Goal: Task Accomplishment & Management: Use online tool/utility

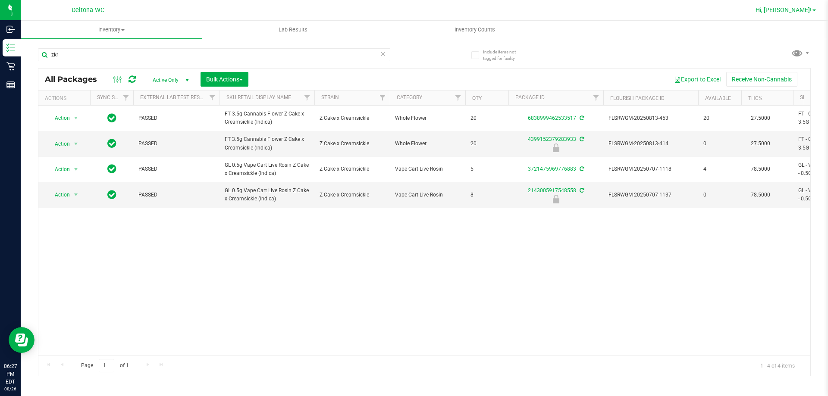
click at [812, 11] on link "Hi, [PERSON_NAME]!" at bounding box center [785, 10] width 67 height 9
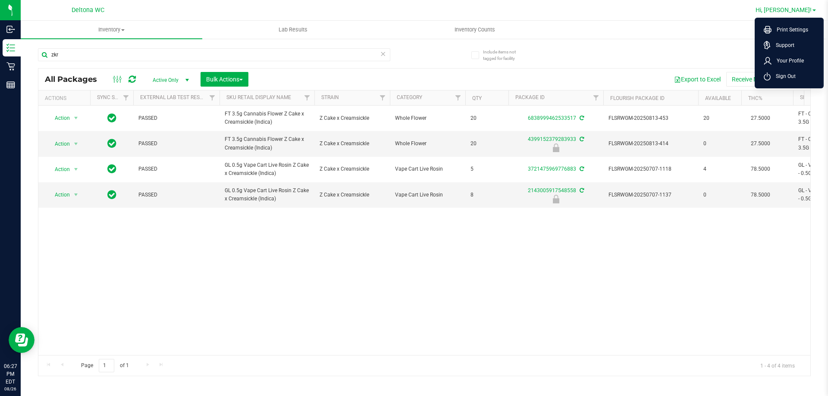
click at [812, 12] on link "Hi, [PERSON_NAME]!" at bounding box center [785, 10] width 67 height 9
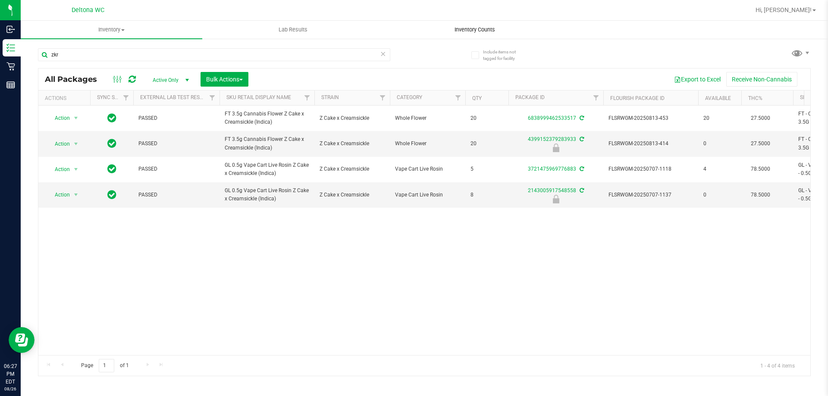
click at [477, 24] on uib-tab-heading "Inventory Counts" at bounding box center [474, 29] width 181 height 17
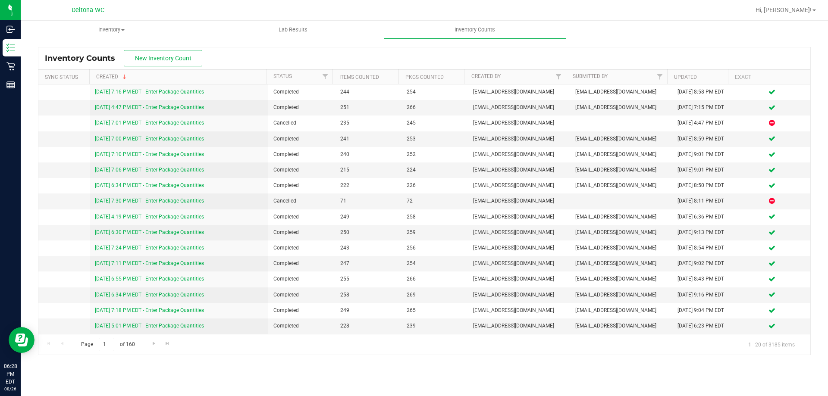
click at [431, 53] on div "Inventory Counts New Inventory Count" at bounding box center [424, 58] width 772 height 22
click at [308, 55] on div "Inventory Counts New Inventory Count" at bounding box center [424, 58] width 772 height 22
click at [289, 56] on div "Inventory Counts New Inventory Count" at bounding box center [424, 58] width 772 height 22
click at [138, 56] on span "New Inventory Count" at bounding box center [163, 58] width 57 height 7
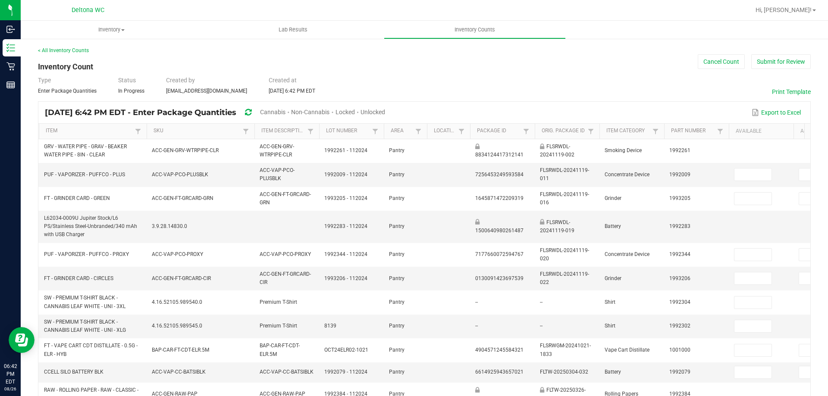
drag, startPoint x: 299, startPoint y: 116, endPoint x: 302, endPoint y: 112, distance: 5.0
click at [291, 116] on div "Cannabis" at bounding box center [275, 113] width 31 height 16
click at [286, 112] on span "Cannabis" at bounding box center [272, 112] width 25 height 7
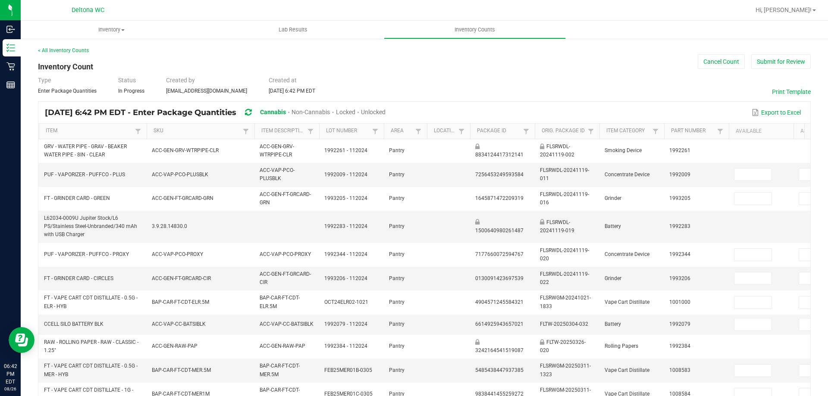
click at [386, 110] on span "Unlocked" at bounding box center [373, 112] width 25 height 7
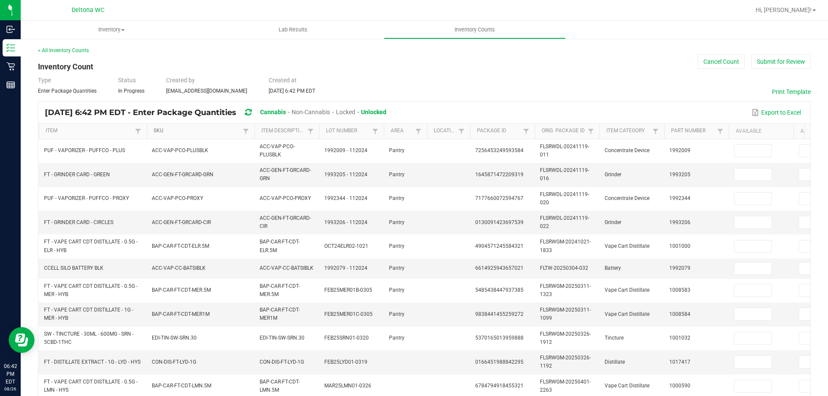
click at [202, 130] on link "SKU" at bounding box center [197, 131] width 87 height 7
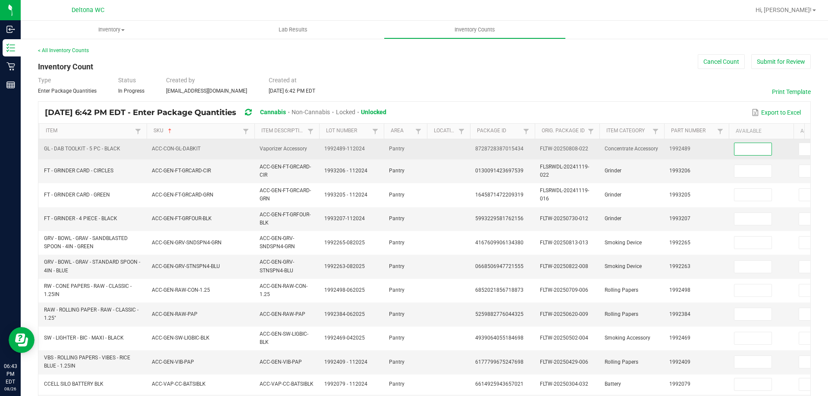
click at [747, 147] on input at bounding box center [753, 149] width 37 height 12
type input "0"
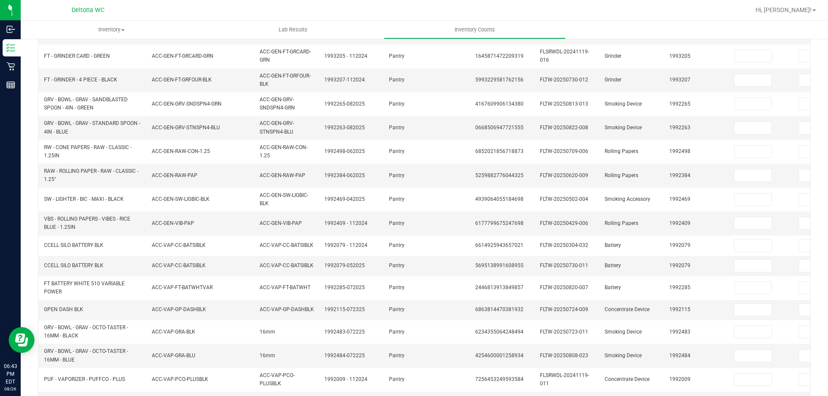
scroll to position [244, 0]
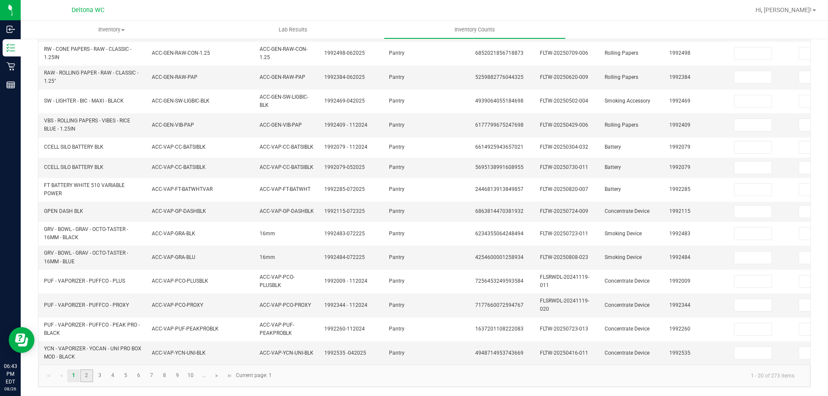
click at [88, 377] on link "2" at bounding box center [86, 376] width 13 height 13
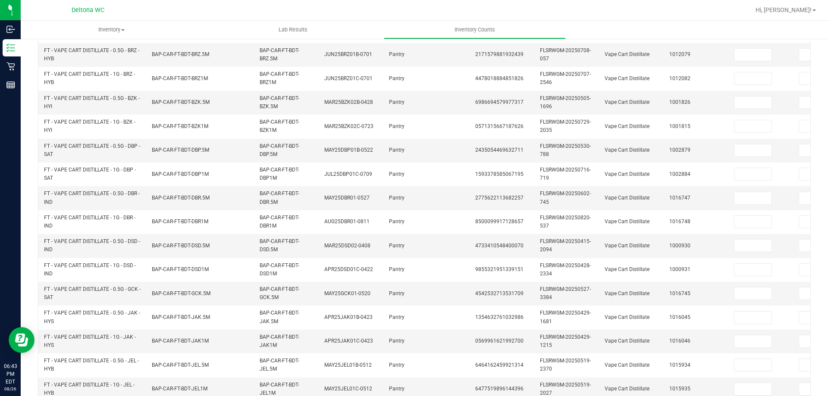
scroll to position [258, 0]
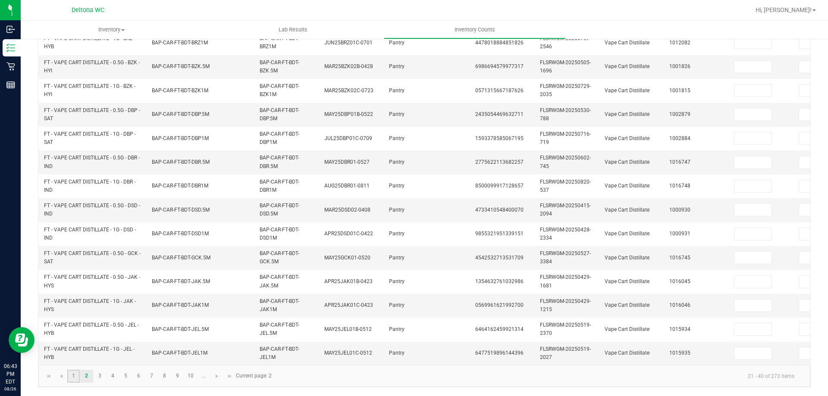
click at [74, 379] on link "1" at bounding box center [73, 376] width 13 height 13
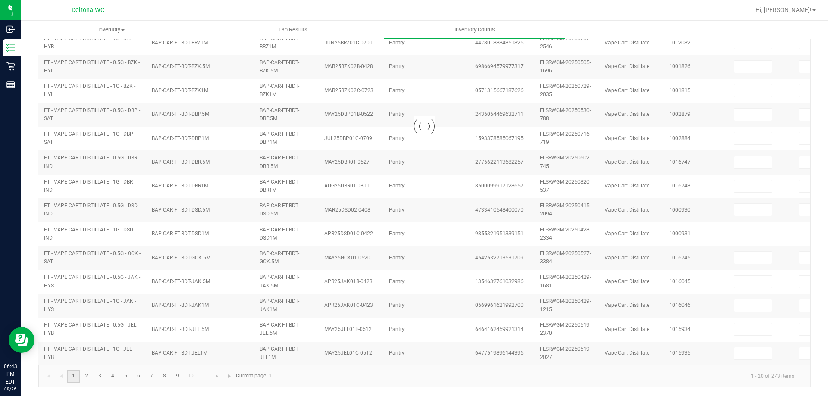
type input "0"
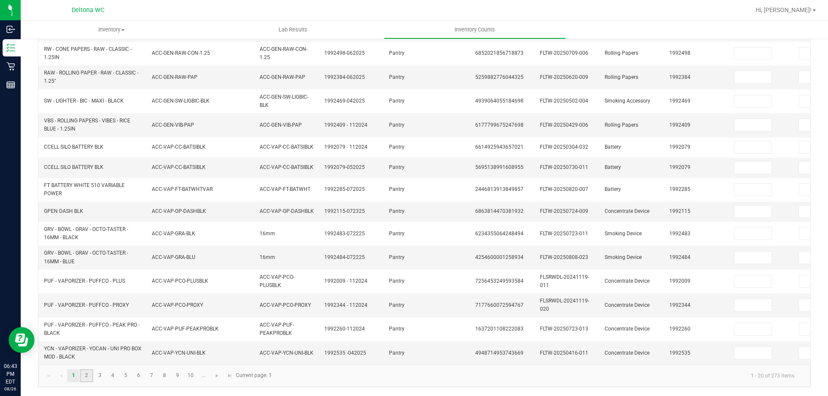
click at [89, 377] on link "2" at bounding box center [86, 376] width 13 height 13
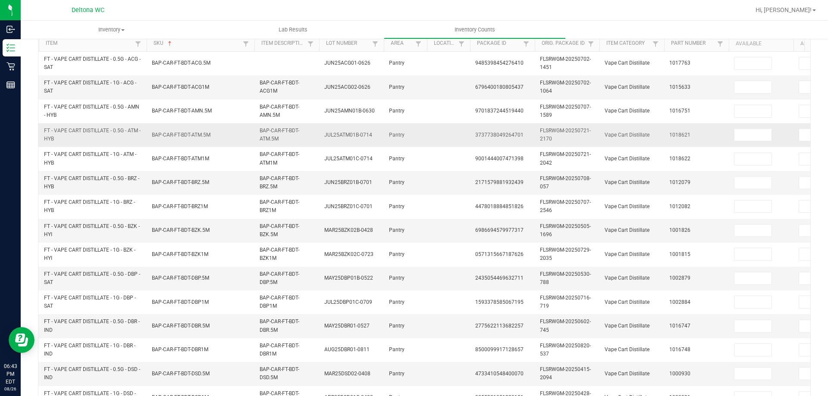
scroll to position [0, 0]
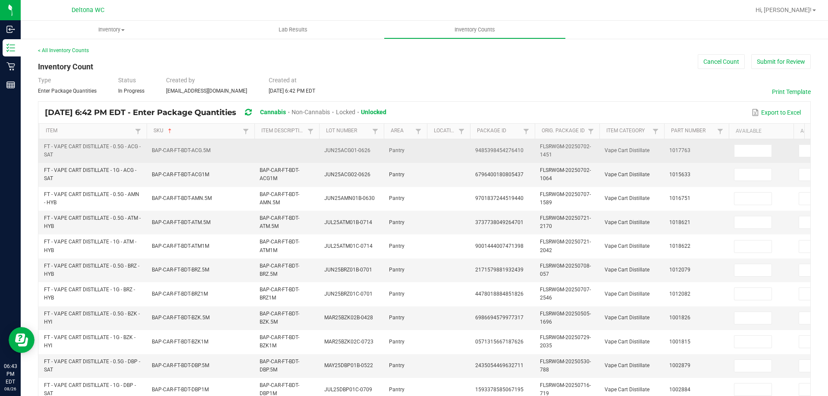
click at [754, 161] on td at bounding box center [761, 151] width 65 height 24
click at [757, 154] on input at bounding box center [753, 151] width 37 height 12
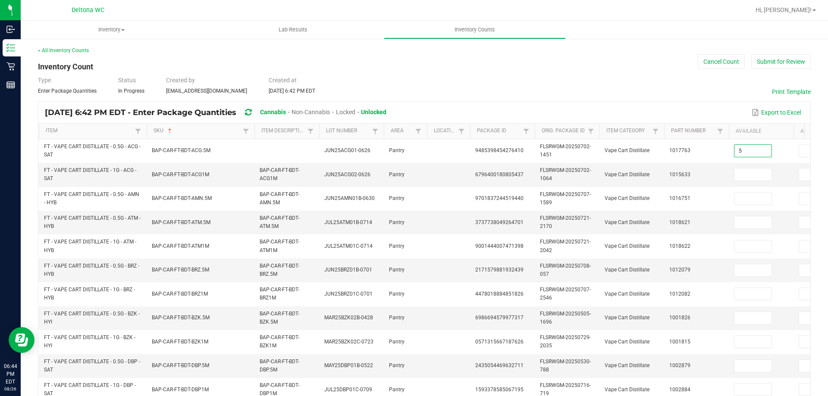
type input "5"
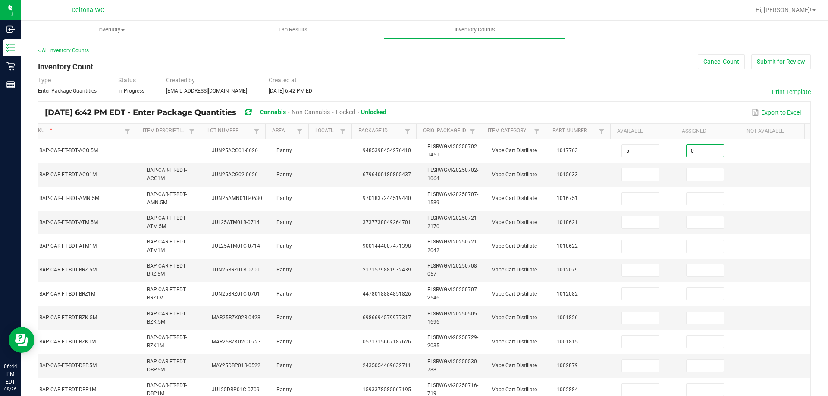
type input "0"
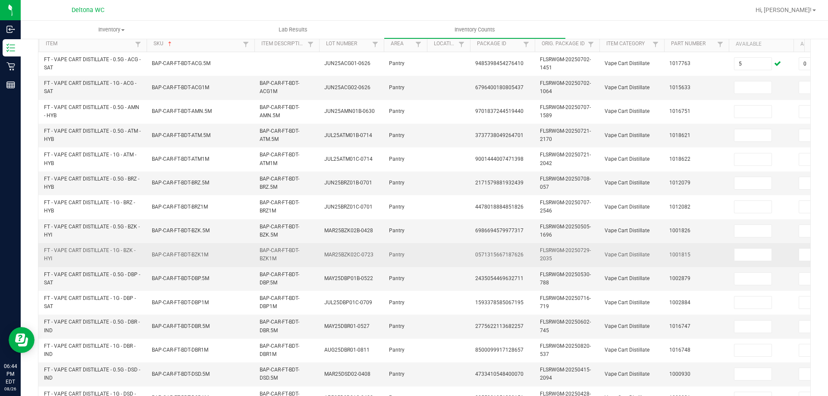
scroll to position [0, 0]
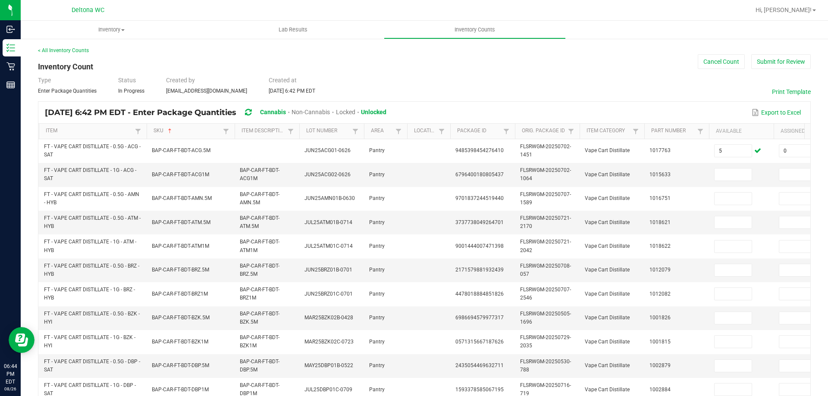
click at [234, 134] on span at bounding box center [233, 199] width 3 height 150
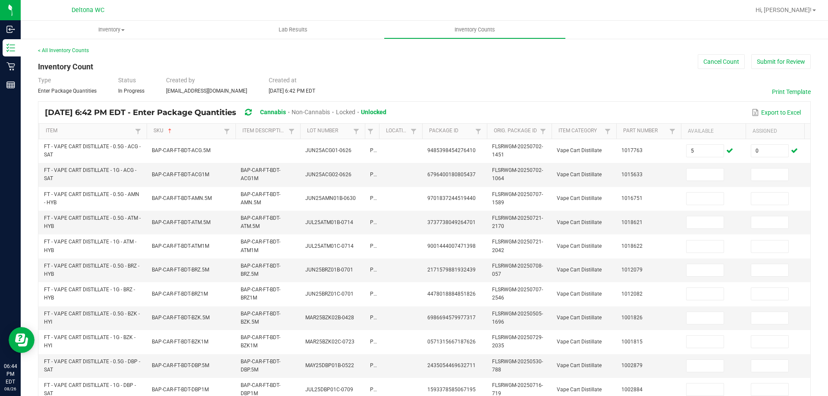
click at [378, 134] on span at bounding box center [378, 199] width 3 height 150
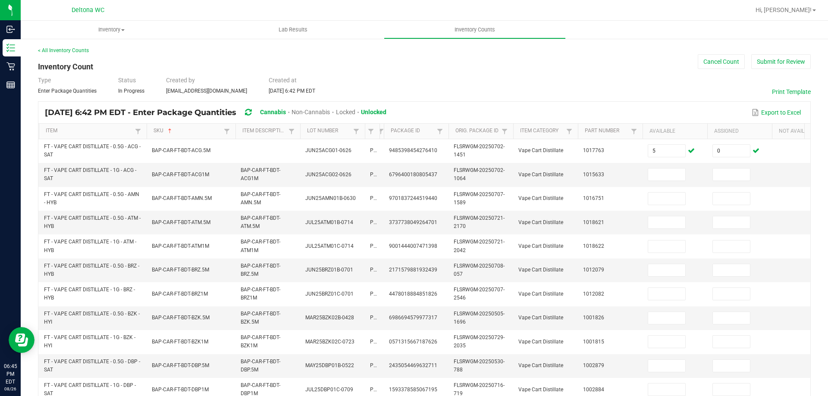
click at [373, 135] on tr "Item SKU Sorted Ascending Item Description Lot Number Area Location Package Id …" at bounding box center [437, 132] width 798 height 16
click at [594, 130] on span at bounding box center [594, 199] width 3 height 150
click at [624, 172] on input at bounding box center [619, 175] width 37 height 12
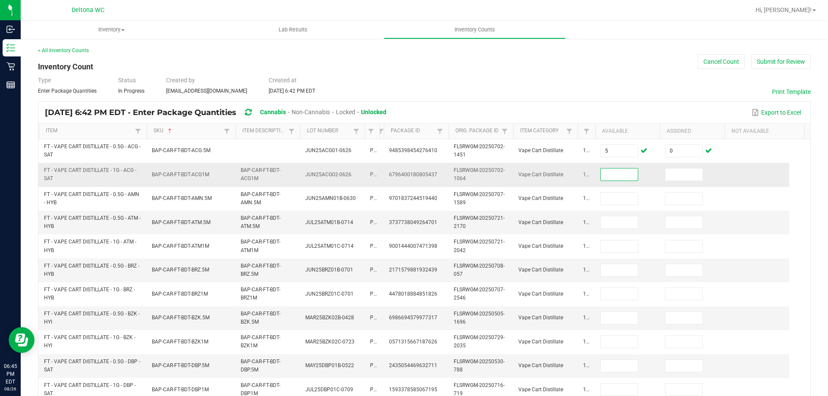
click at [615, 174] on input at bounding box center [619, 175] width 37 height 12
type input "2"
type input "0"
type input "2"
type input "0"
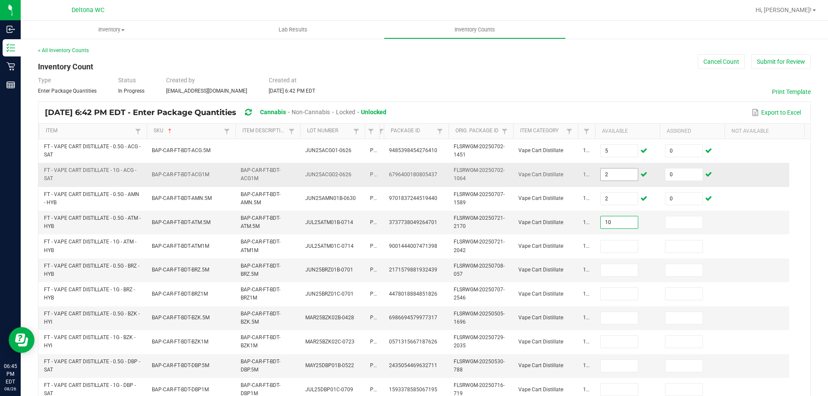
type input "10"
type input "0"
type input "8"
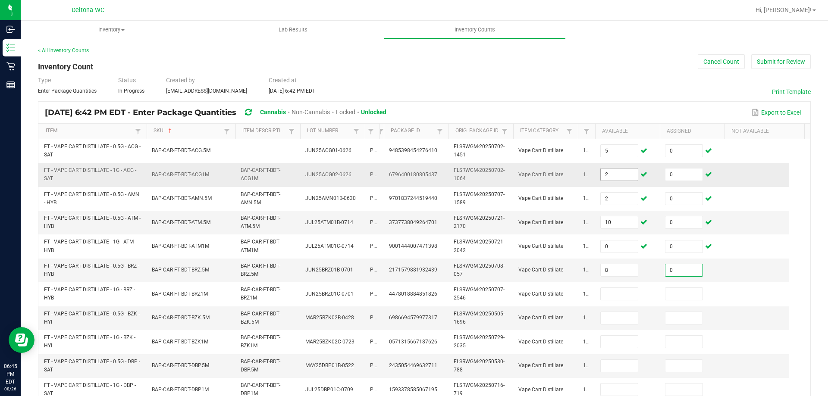
type input "0"
type input "2"
type input "0"
type input "6"
type input "0"
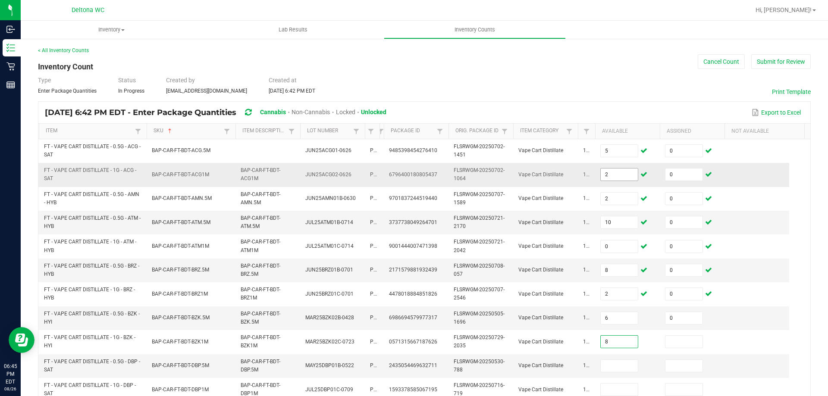
type input "8"
type input "0"
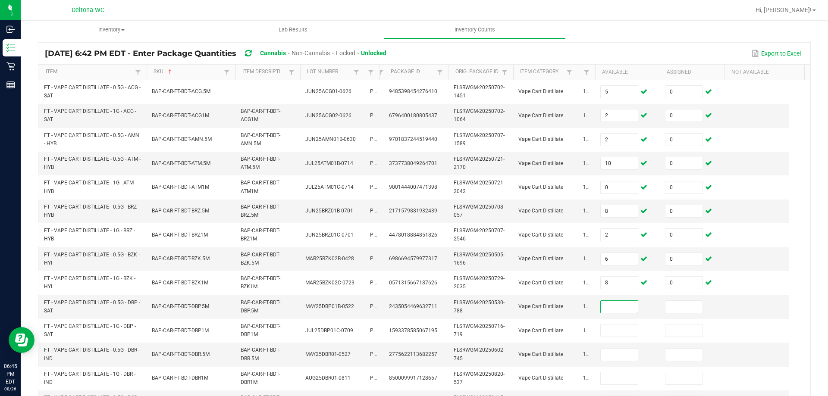
scroll to position [173, 0]
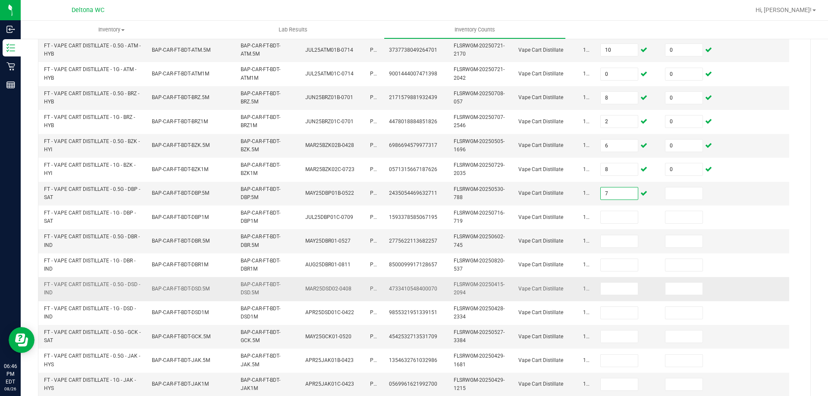
type input "7"
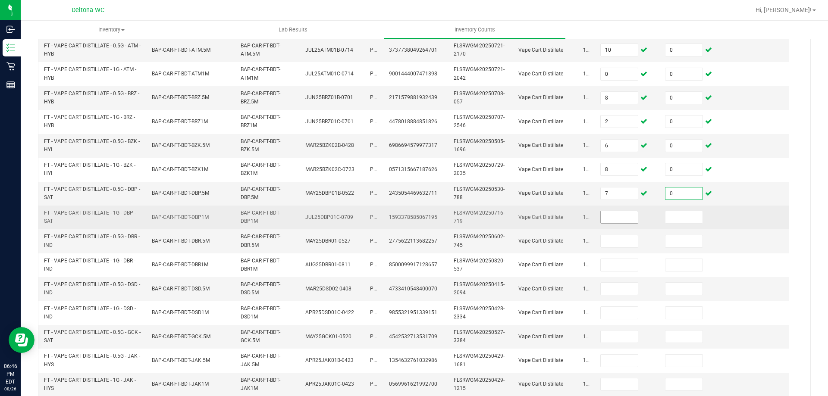
type input "0"
click at [611, 220] on input at bounding box center [619, 217] width 37 height 12
type input "9"
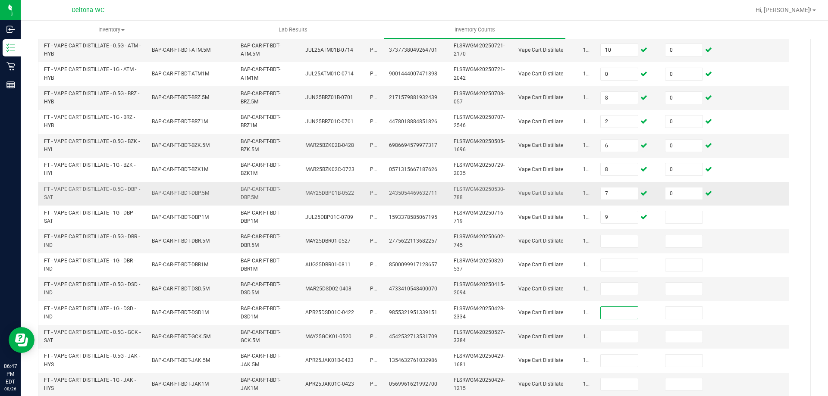
drag, startPoint x: 675, startPoint y: 213, endPoint x: 657, endPoint y: 201, distance: 21.5
click at [670, 210] on td at bounding box center [692, 218] width 65 height 24
type input "0"
click at [630, 242] on input at bounding box center [619, 241] width 37 height 12
type input "2"
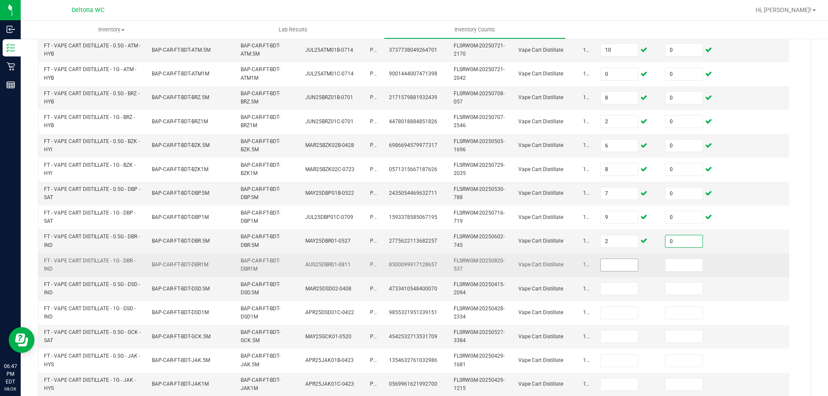
type input "0"
type input "5"
type input "0"
type input "5"
type input "0"
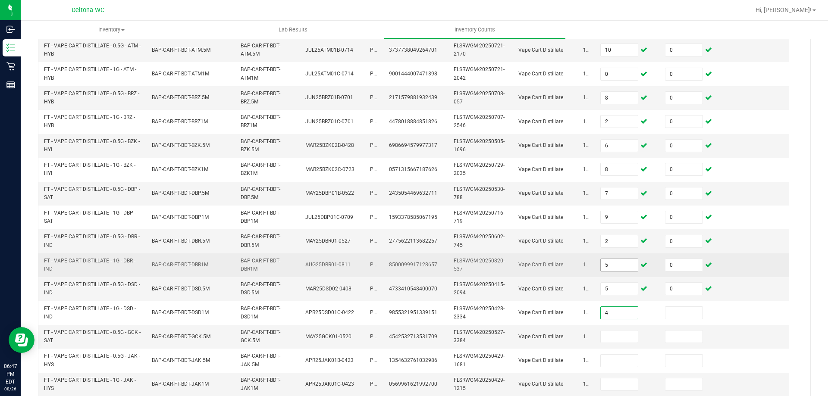
type input "4"
type input "0"
type input "6"
